Goal: Navigation & Orientation: Find specific page/section

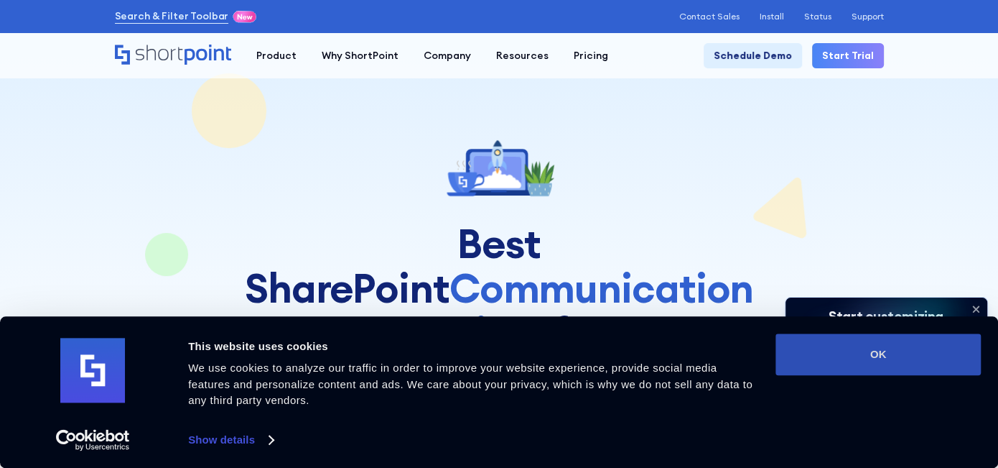
click at [868, 348] on button "OK" at bounding box center [878, 354] width 205 height 42
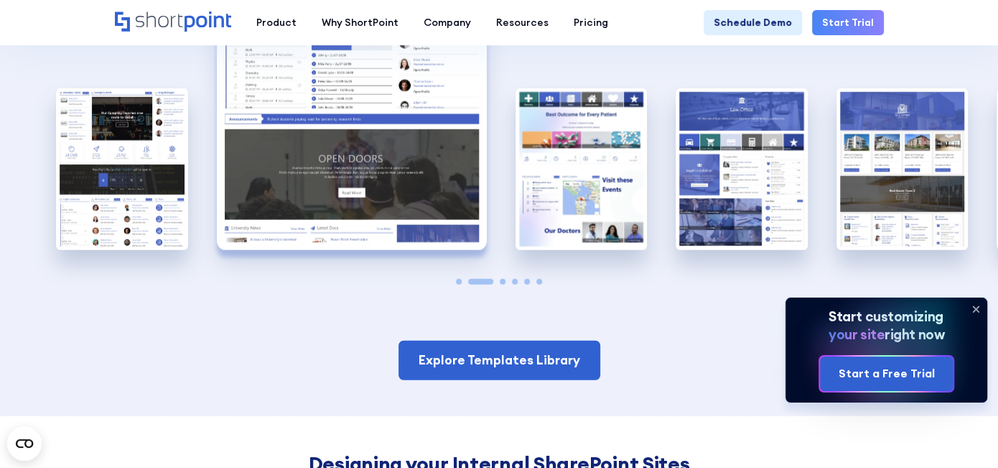
scroll to position [2345, 0]
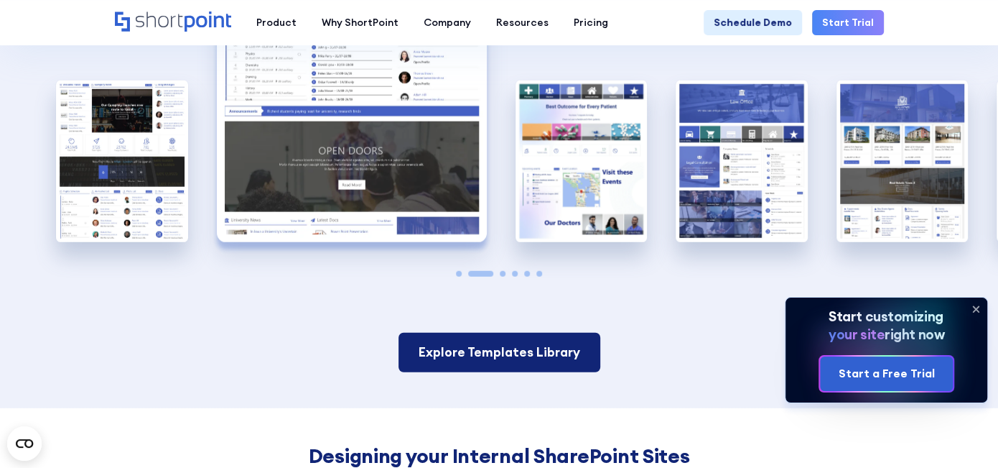
click at [527, 333] on link "Explore Templates Library" at bounding box center [500, 352] width 202 height 39
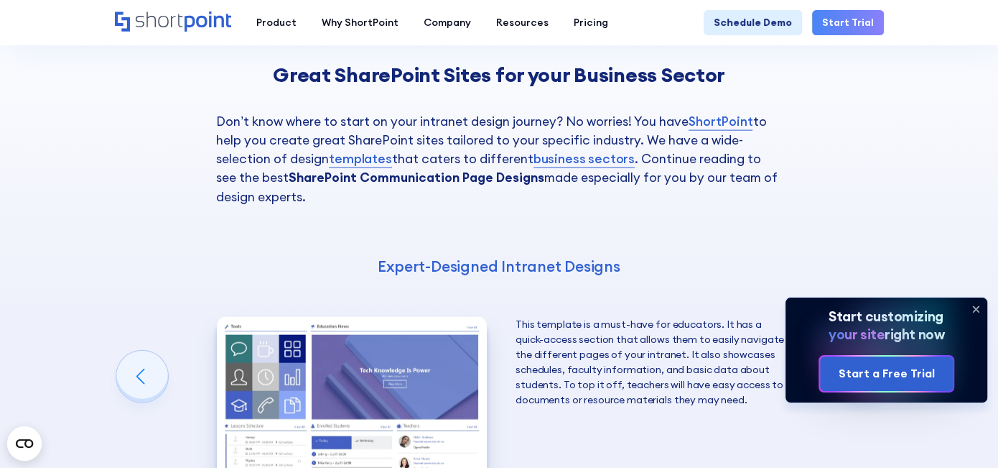
scroll to position [1508, 0]
